Goal: Register for event/course

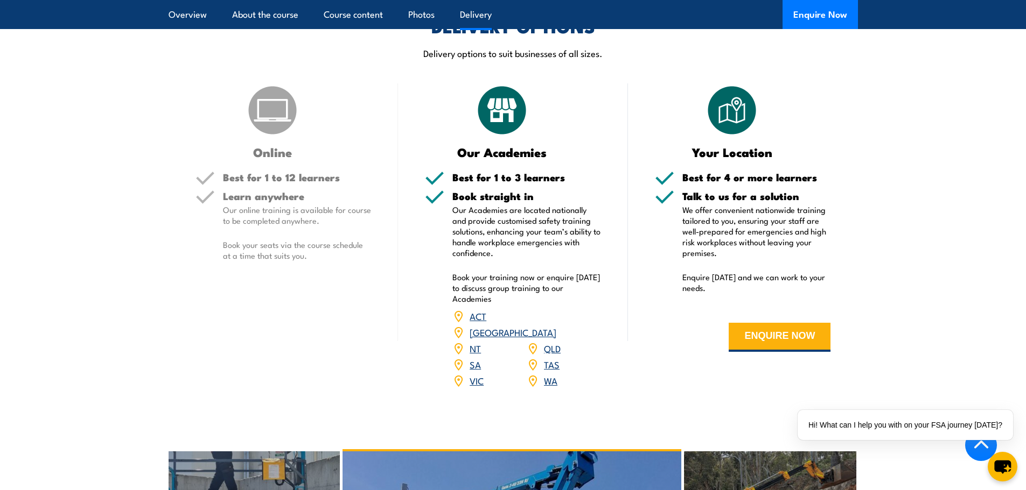
scroll to position [1292, 0]
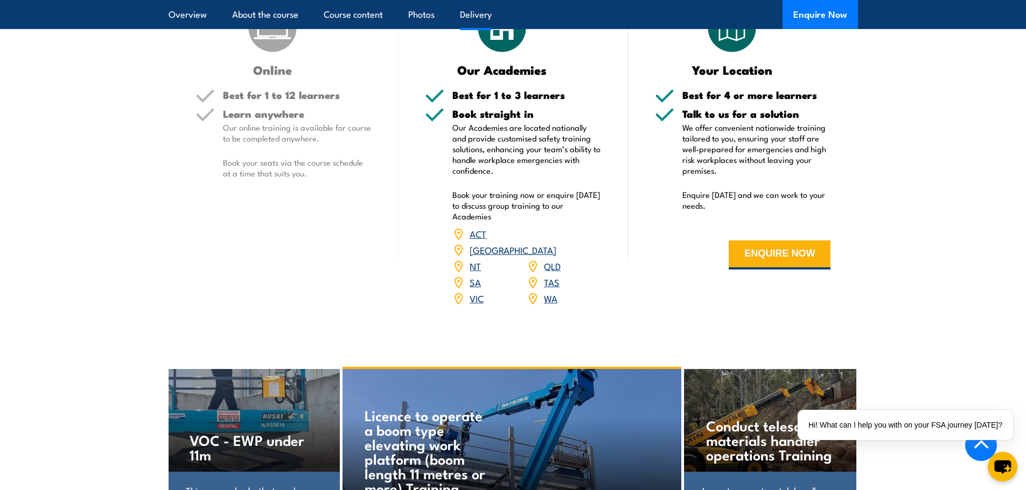
click at [552, 292] on link "WA" at bounding box center [550, 298] width 13 height 13
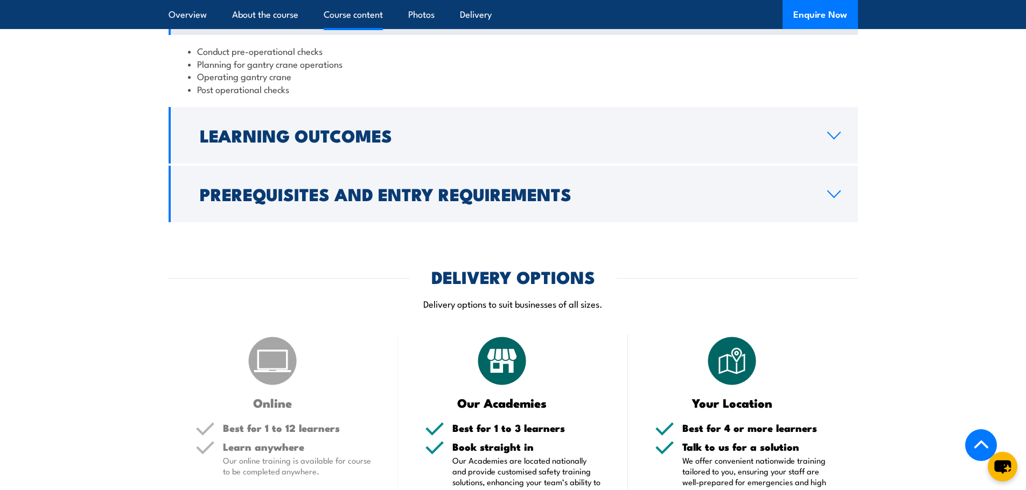
scroll to position [808, 0]
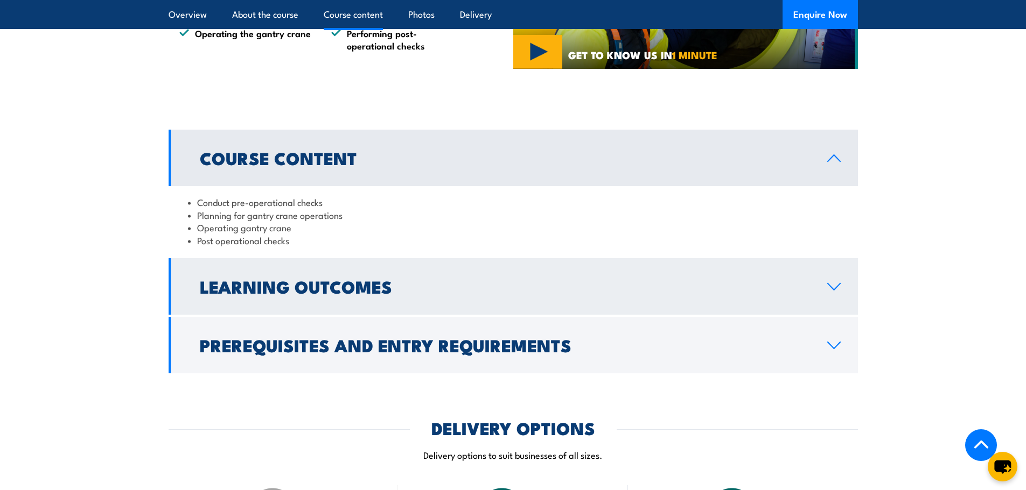
click at [257, 279] on h2 "Learning Outcomes" at bounding box center [505, 286] width 610 height 15
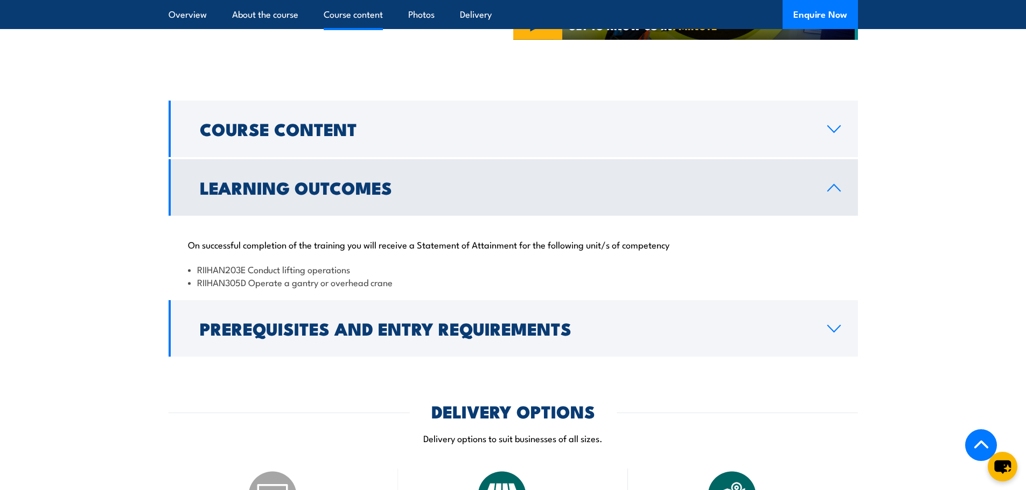
scroll to position [861, 0]
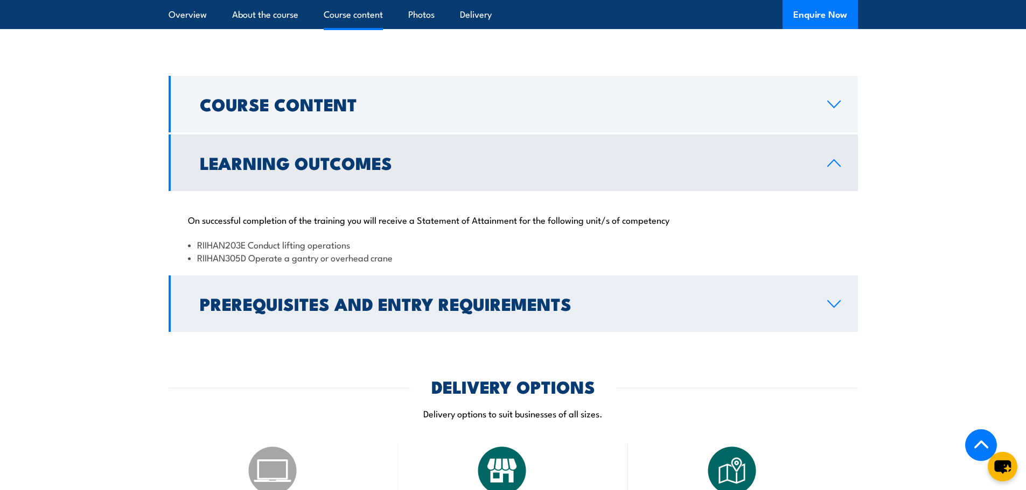
click at [320, 302] on h2 "Prerequisites and Entry Requirements" at bounding box center [505, 303] width 610 height 15
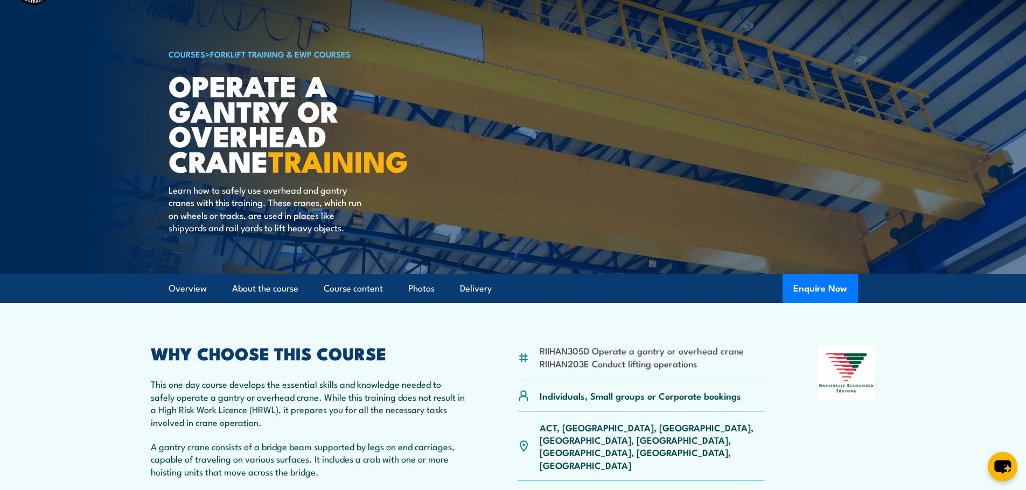
scroll to position [0, 0]
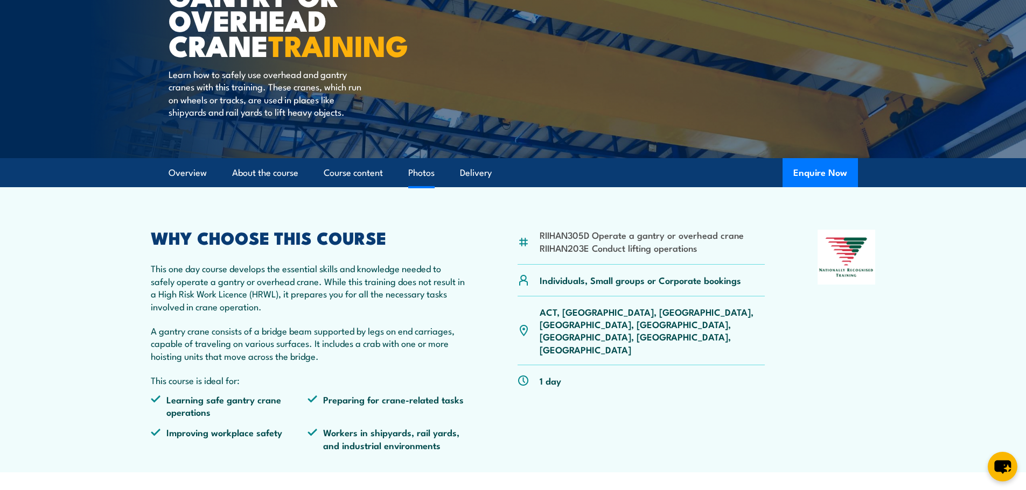
click at [427, 180] on link "Photos" at bounding box center [421, 173] width 26 height 29
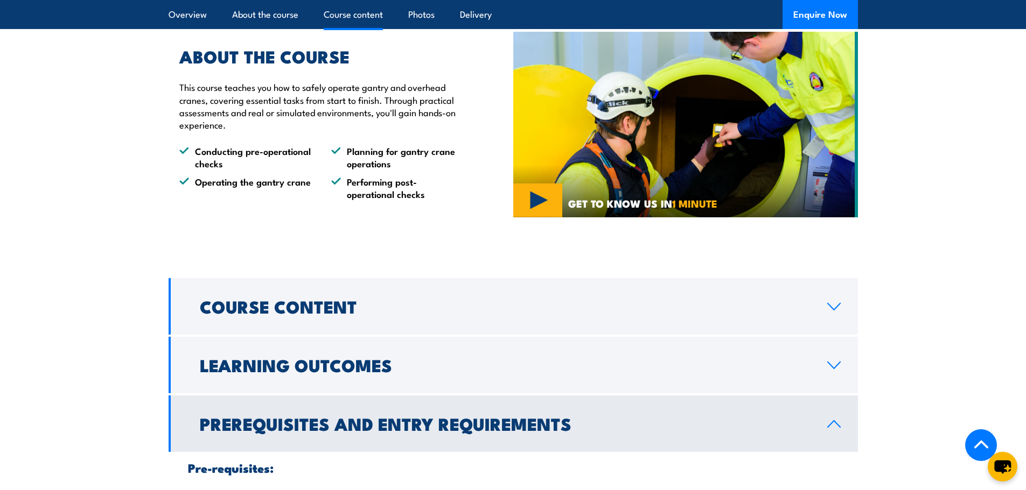
scroll to position [822, 0]
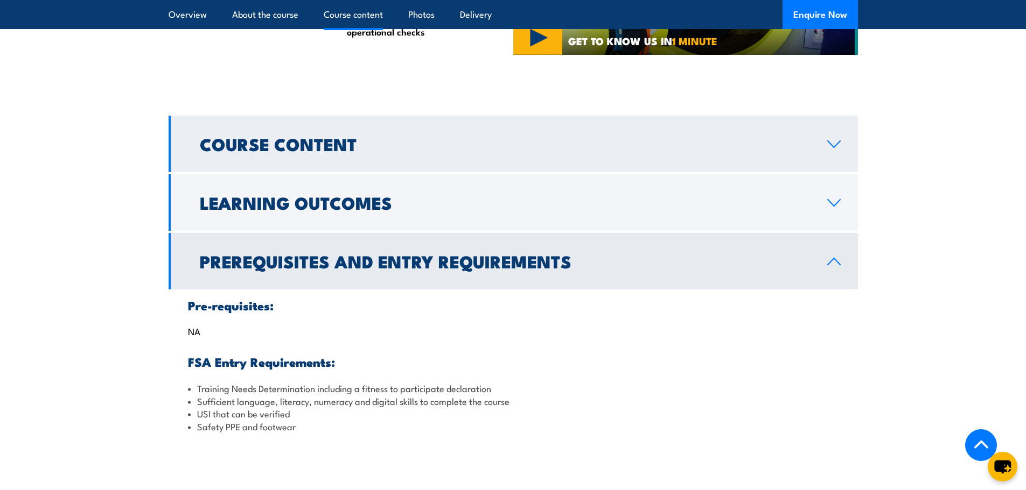
click at [435, 157] on link "Course Content" at bounding box center [513, 144] width 689 height 57
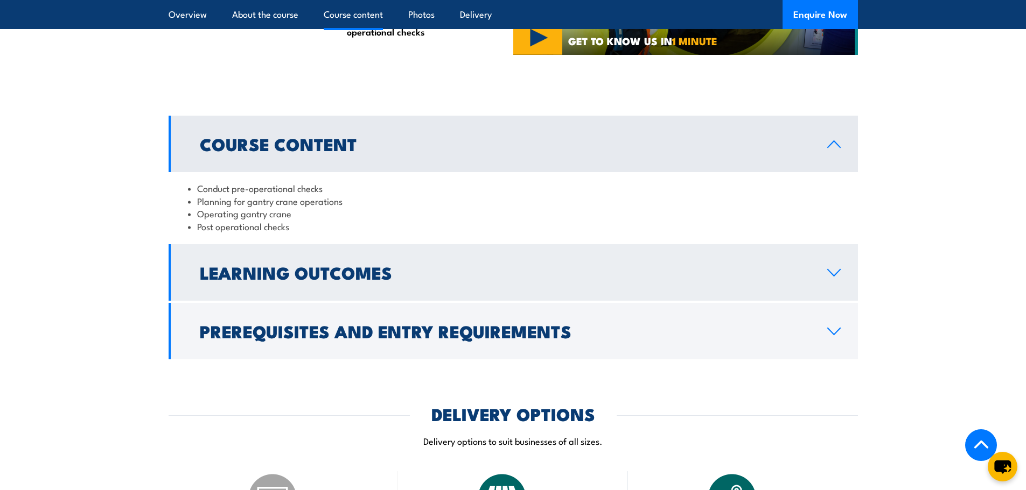
click at [377, 275] on h2 "Learning Outcomes" at bounding box center [505, 272] width 610 height 15
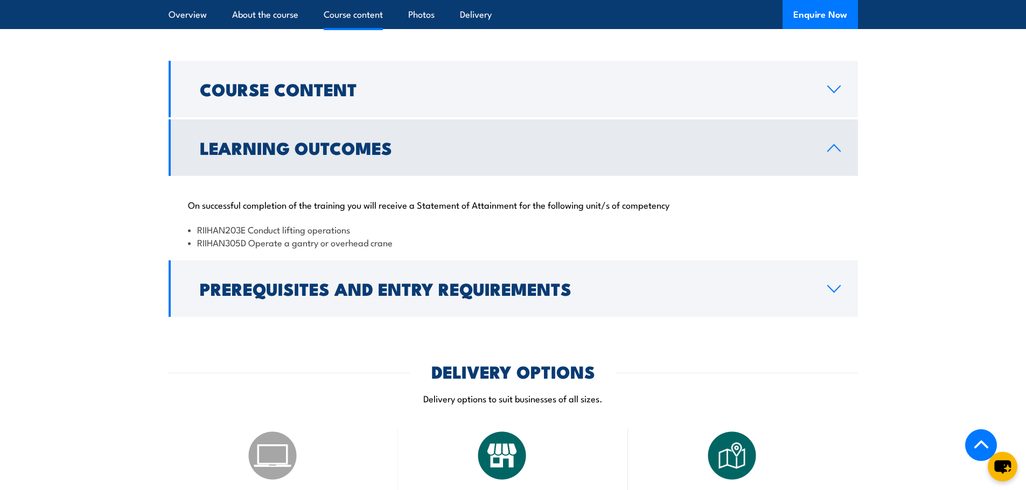
scroll to position [1199, 0]
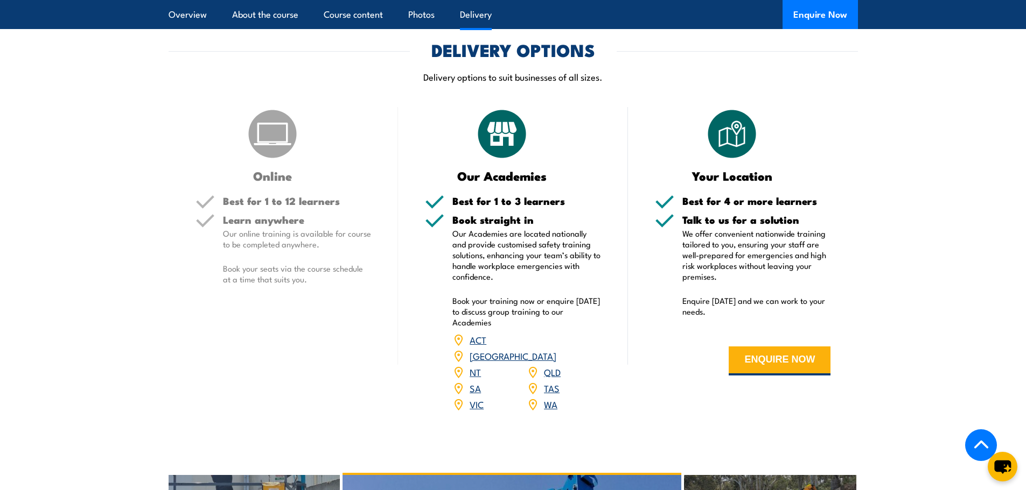
click at [552, 398] on link "WA" at bounding box center [550, 404] width 13 height 13
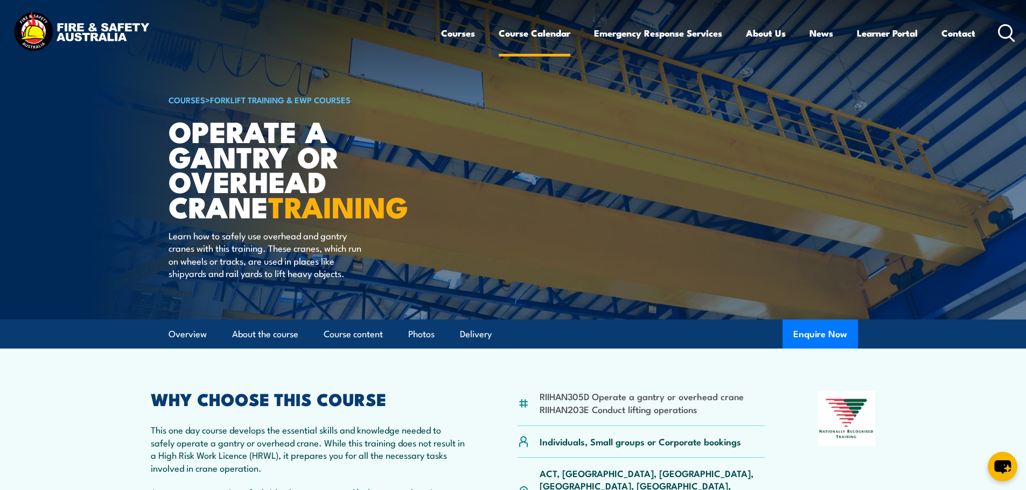
click at [530, 37] on link "Course Calendar" at bounding box center [535, 33] width 72 height 29
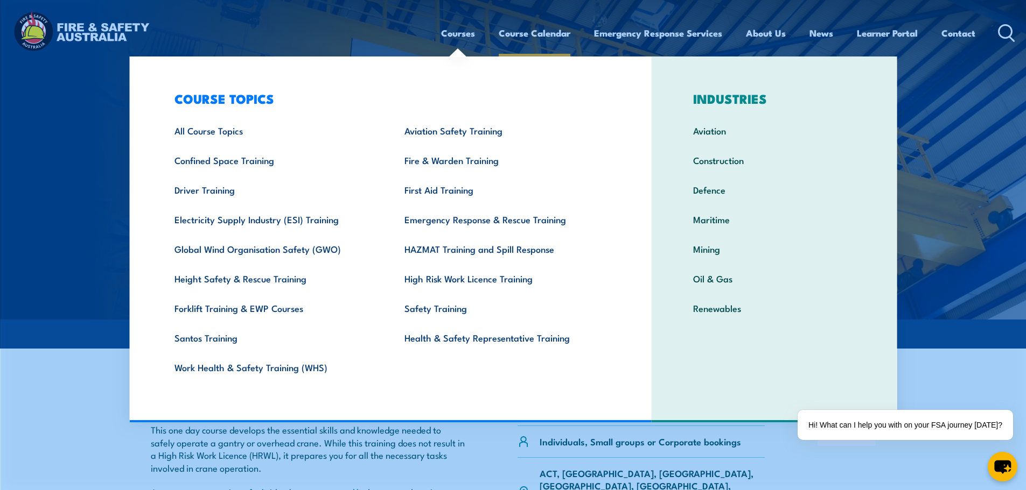
click at [541, 34] on link "Course Calendar" at bounding box center [535, 33] width 72 height 29
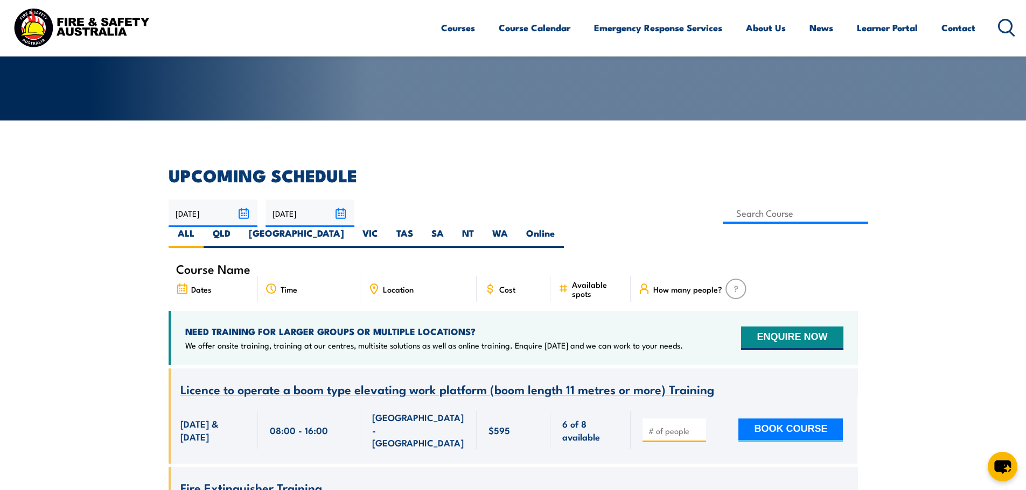
scroll to position [108, 0]
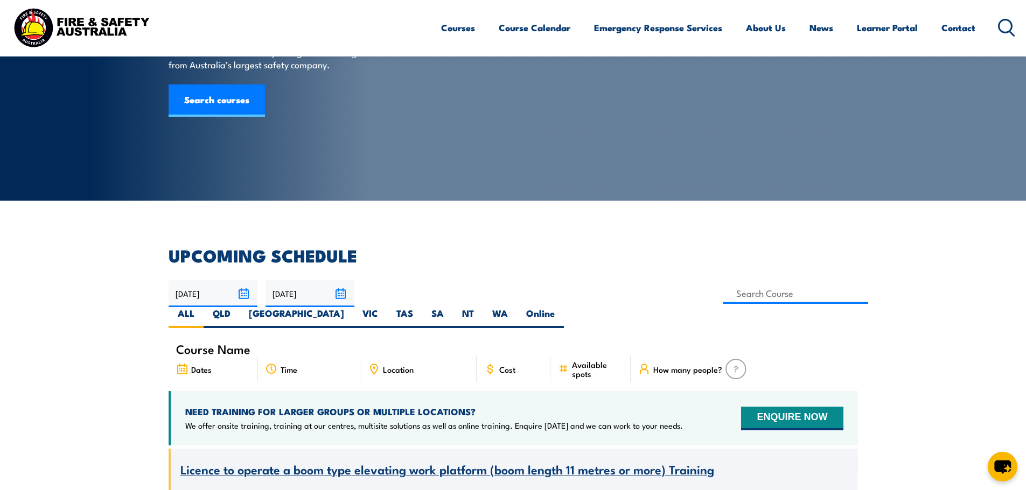
click at [219, 345] on span "Course Name" at bounding box center [213, 349] width 74 height 9
drag, startPoint x: 263, startPoint y: 328, endPoint x: 159, endPoint y: 322, distance: 104.6
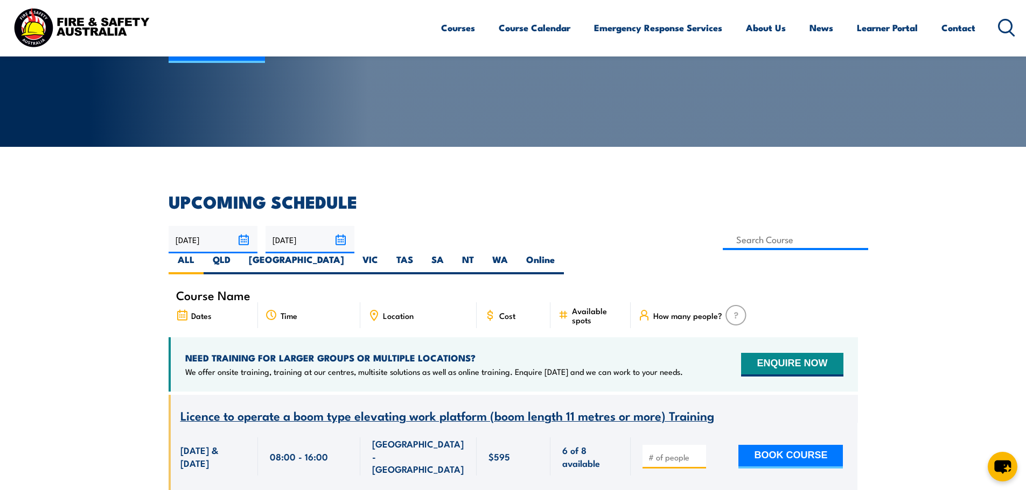
click at [224, 291] on span "Course Name" at bounding box center [213, 295] width 74 height 9
click at [247, 291] on span "Course Name" at bounding box center [213, 295] width 74 height 9
click at [723, 239] on input at bounding box center [796, 239] width 146 height 21
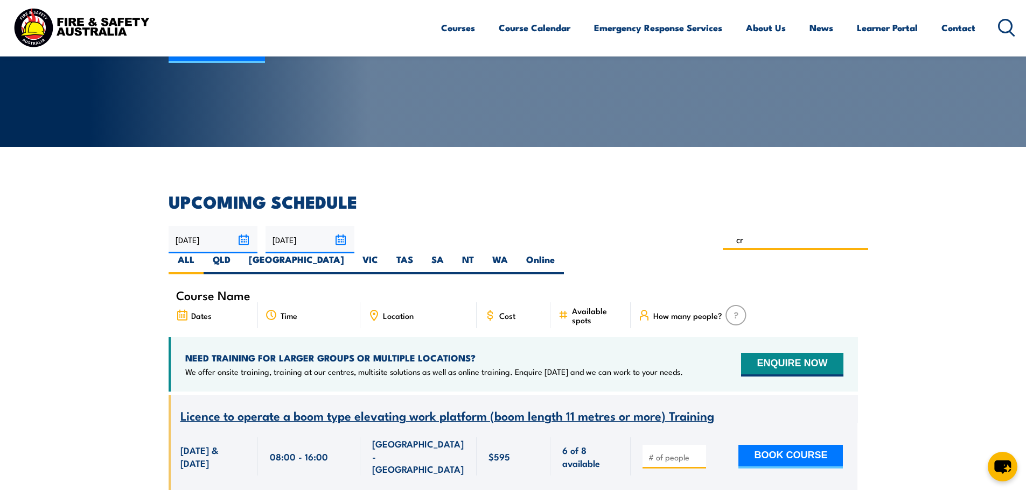
type input "Operate a gantry or overhead crane Training"
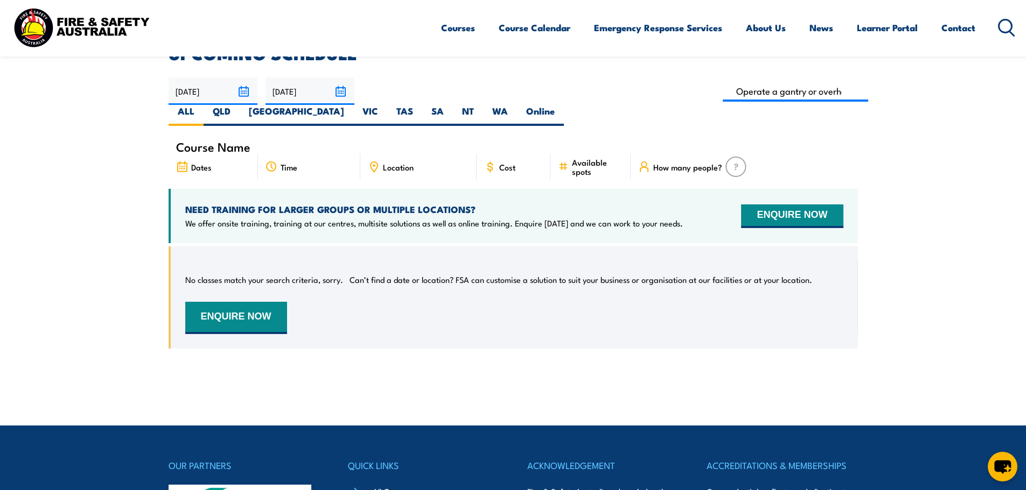
scroll to position [248, 0]
